Goal: Check status: Check status

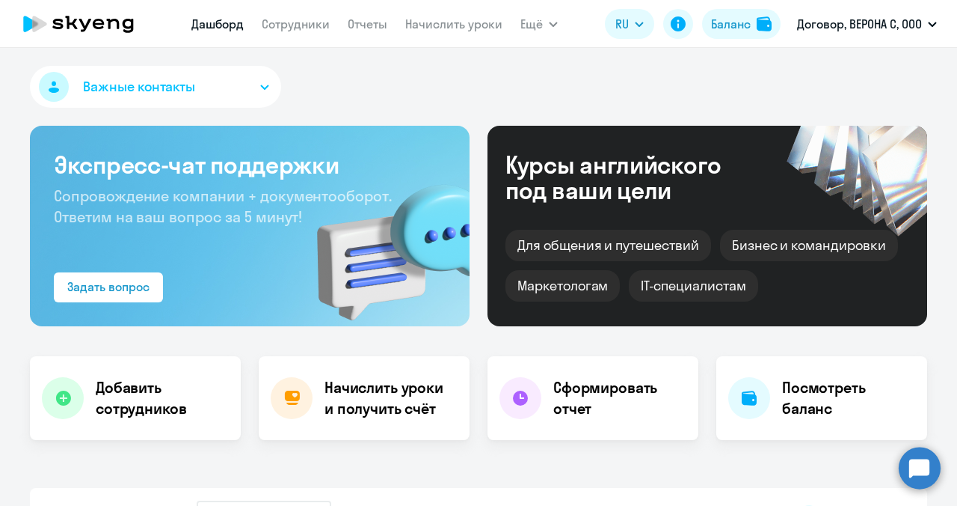
select select "30"
click at [860, 387] on h4 "Посмотреть баланс" at bounding box center [848, 398] width 133 height 42
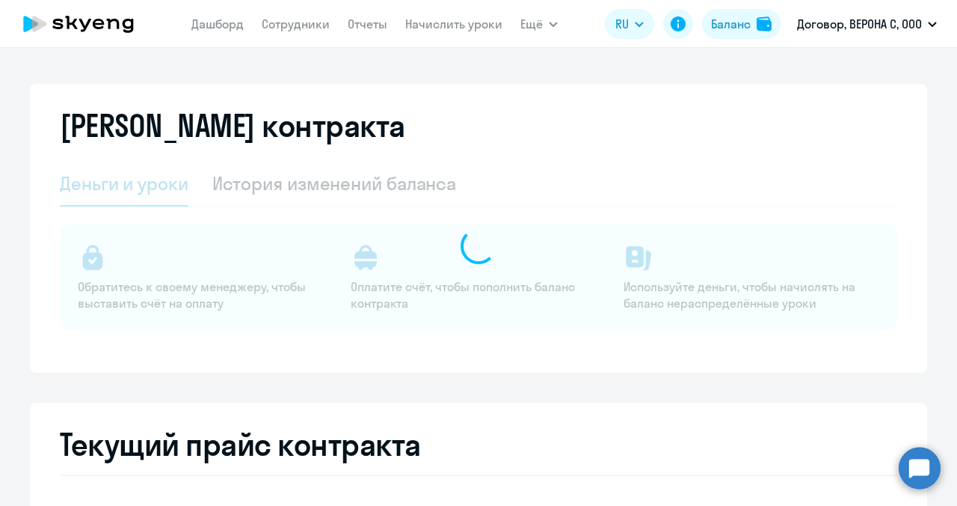
select select "english_adult_not_native_speaker"
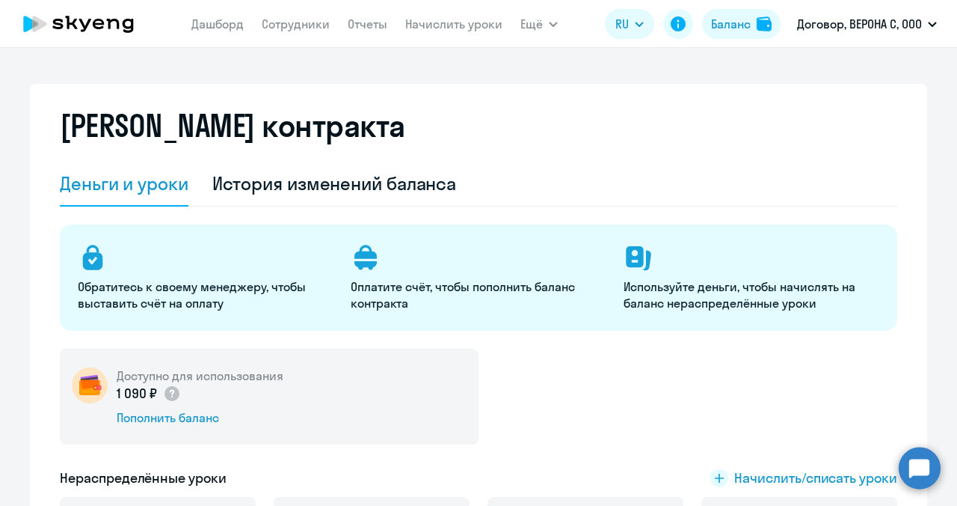
click at [924, 470] on circle at bounding box center [920, 467] width 42 height 42
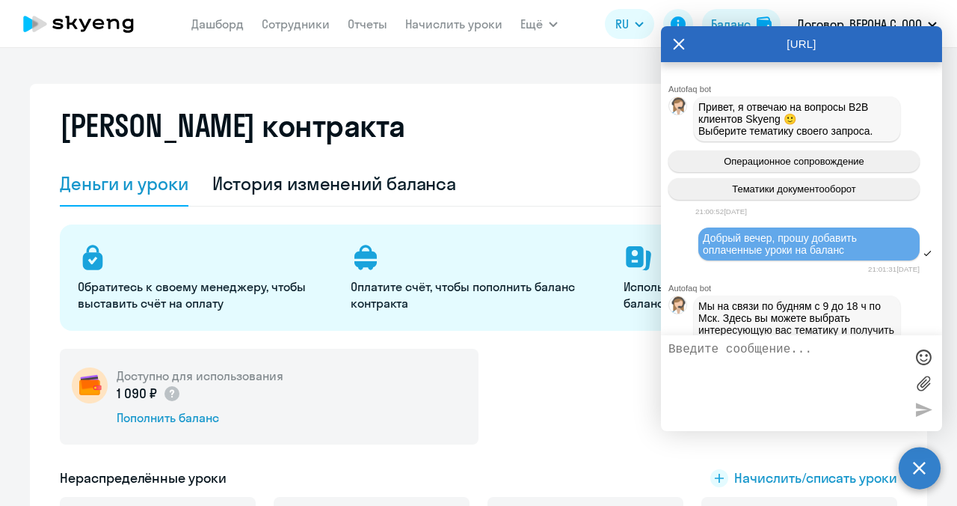
scroll to position [1792, 0]
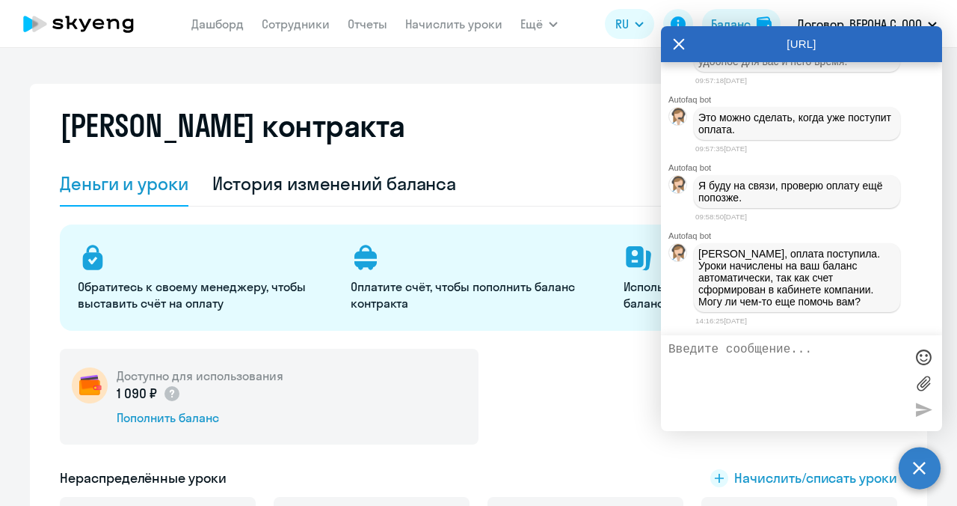
click at [673, 40] on icon at bounding box center [679, 44] width 12 height 36
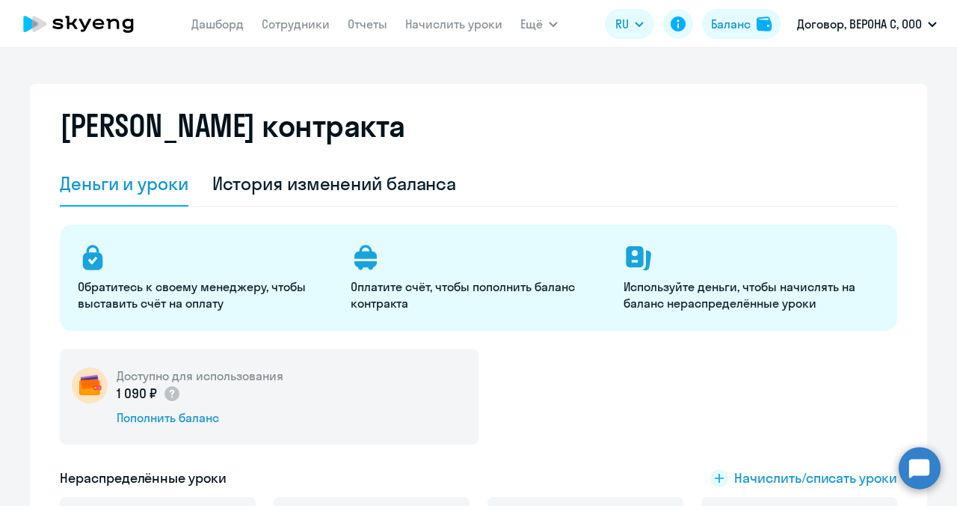
click at [535, 164] on div "Деньги и уроки История изменений баланса" at bounding box center [479, 184] width 838 height 45
click at [642, 378] on div "Доступно для использования 1 090 ₽ Пополнить баланс" at bounding box center [479, 397] width 838 height 96
